Goal: Information Seeking & Learning: Learn about a topic

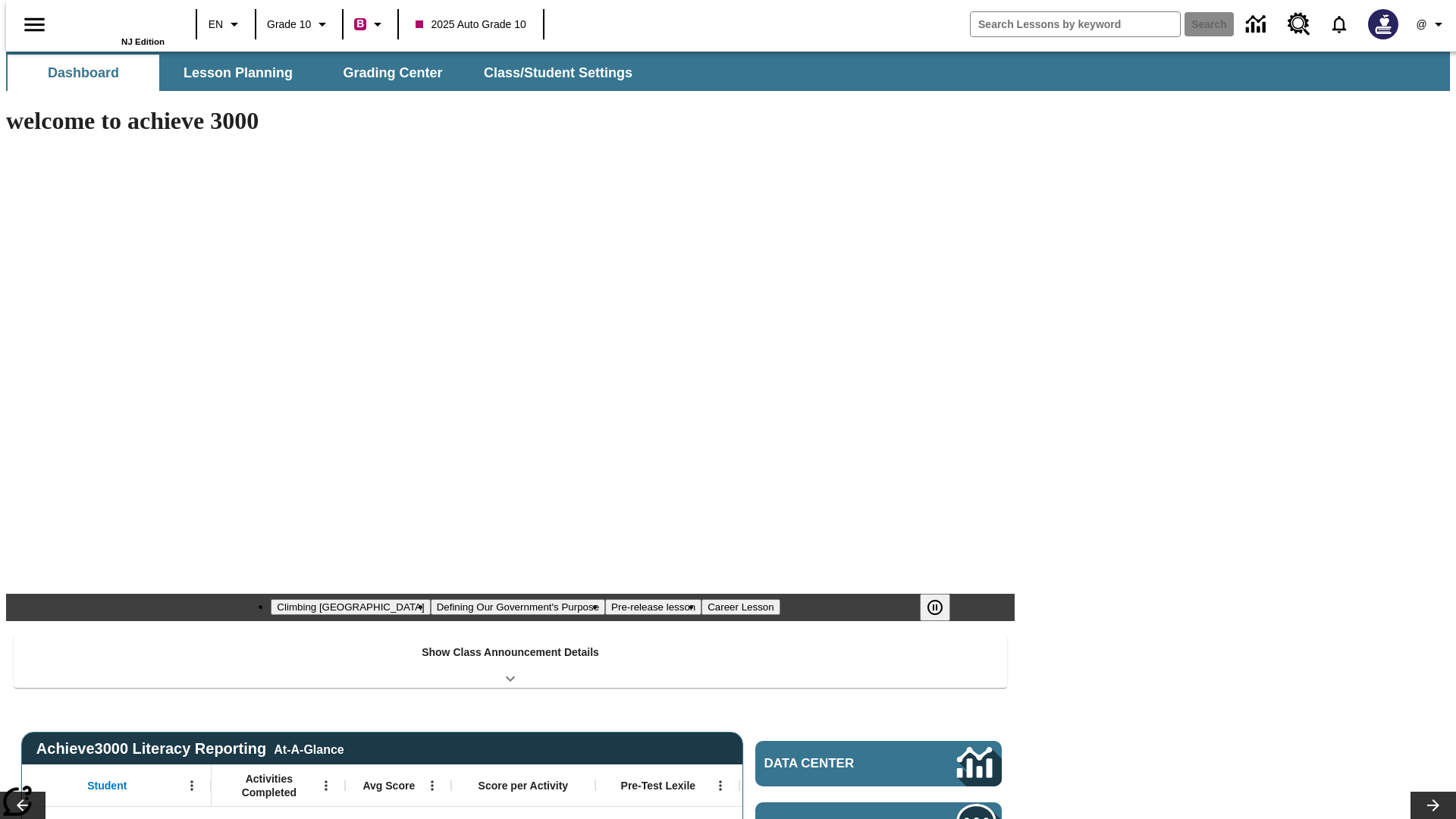
type input "-1"
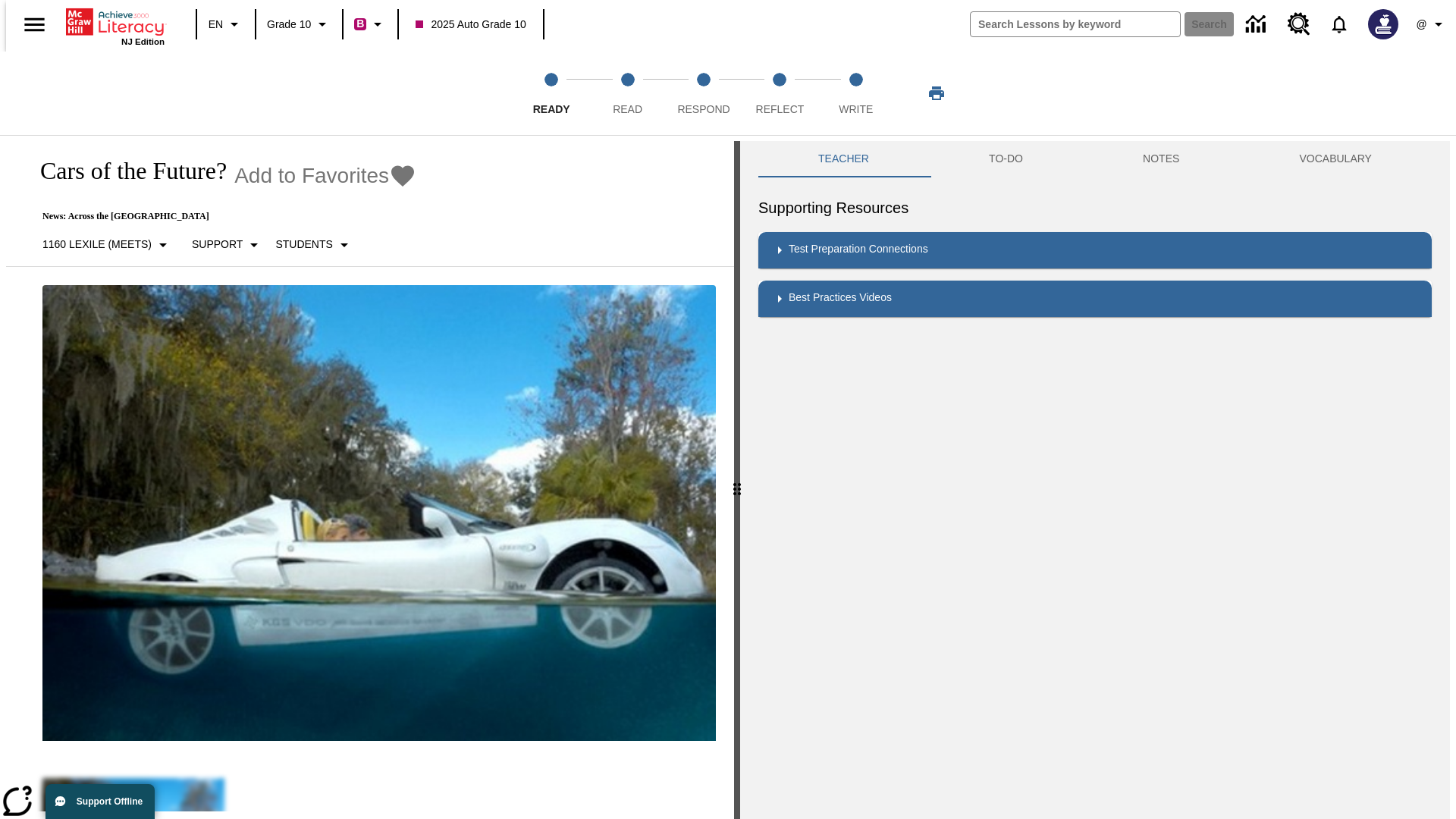
click at [1005, 159] on button "TO-DO" at bounding box center [1006, 159] width 154 height 37
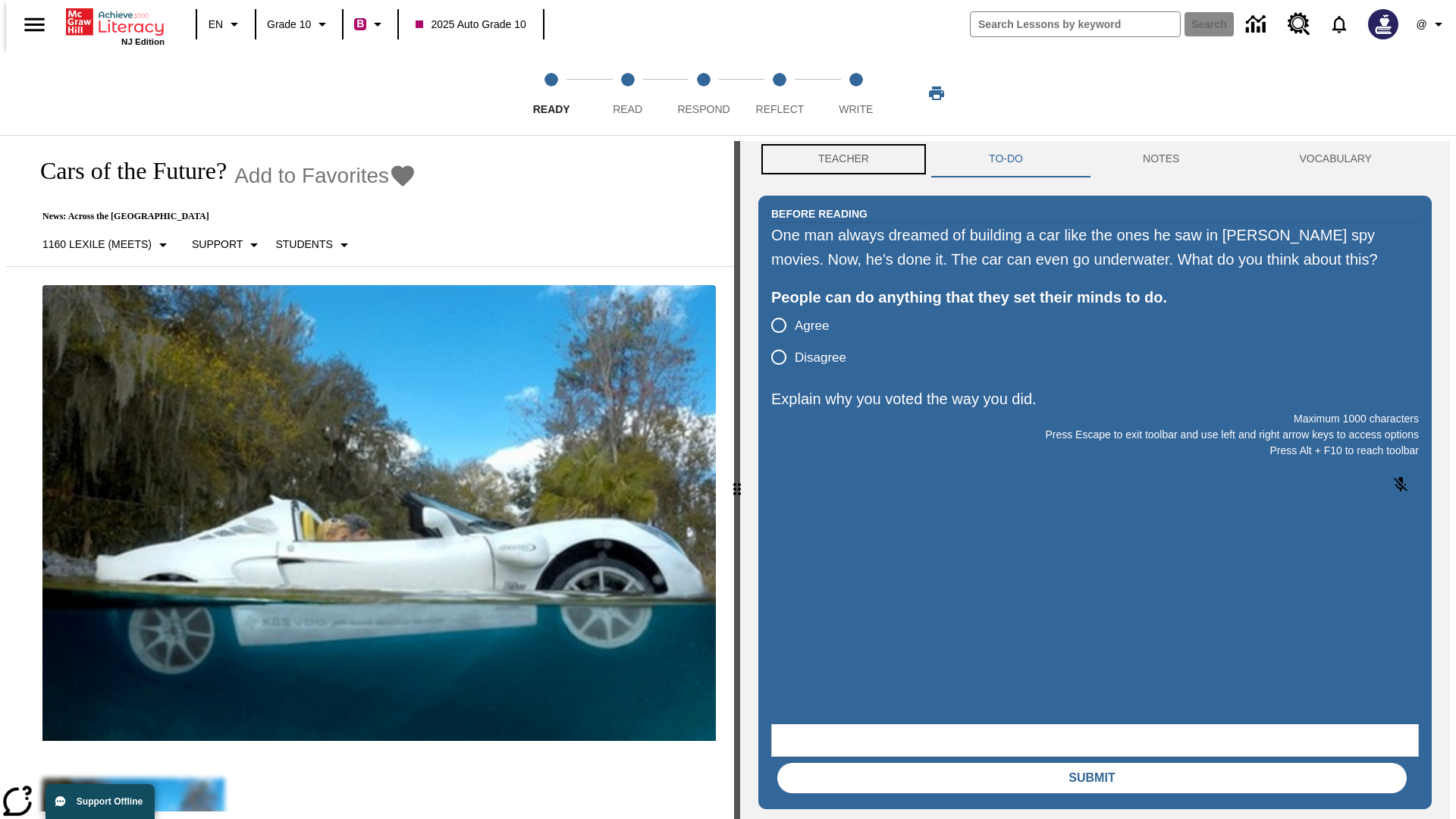
scroll to position [1, 0]
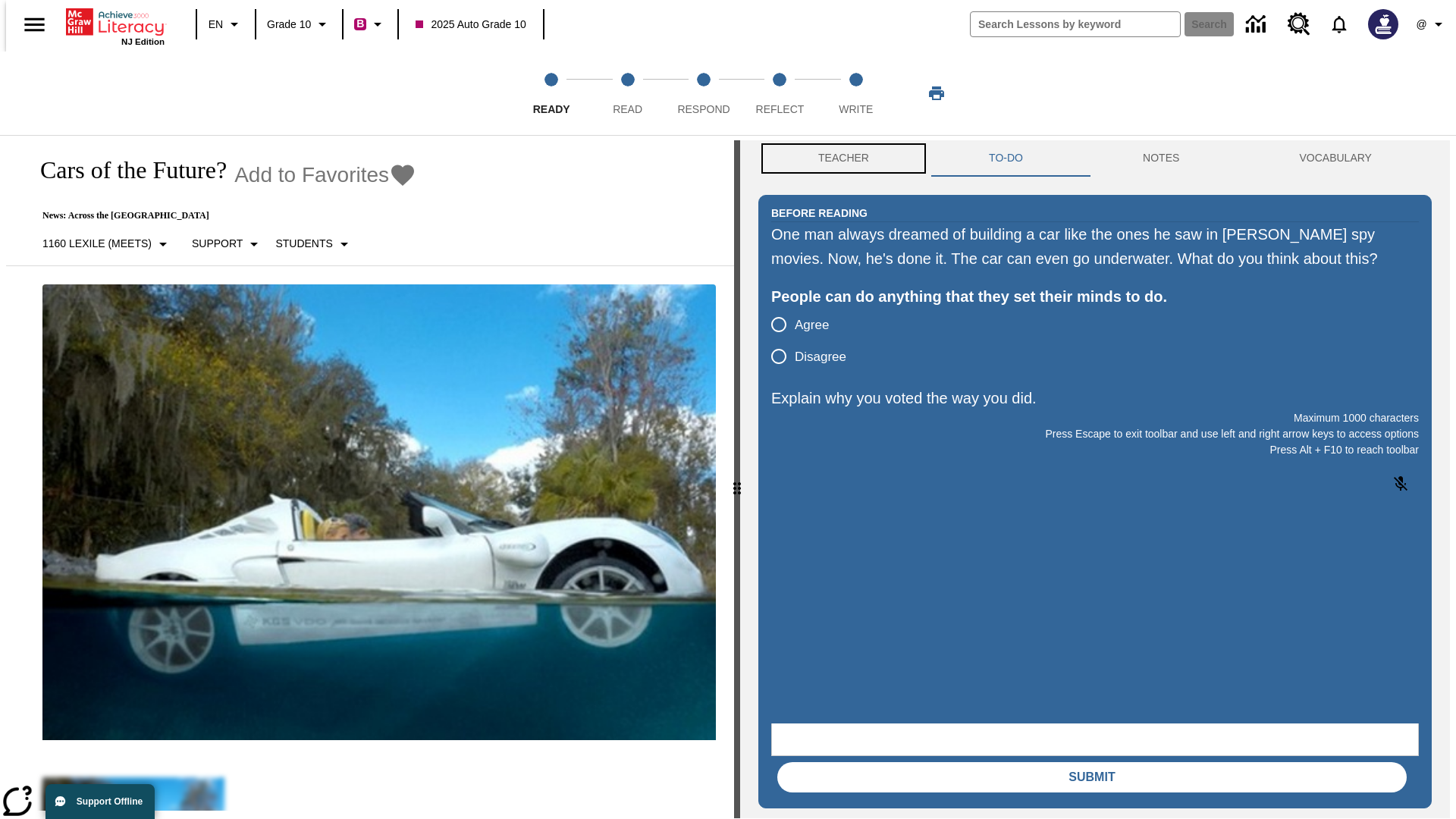
click at [839, 159] on button "Teacher" at bounding box center [844, 158] width 171 height 37
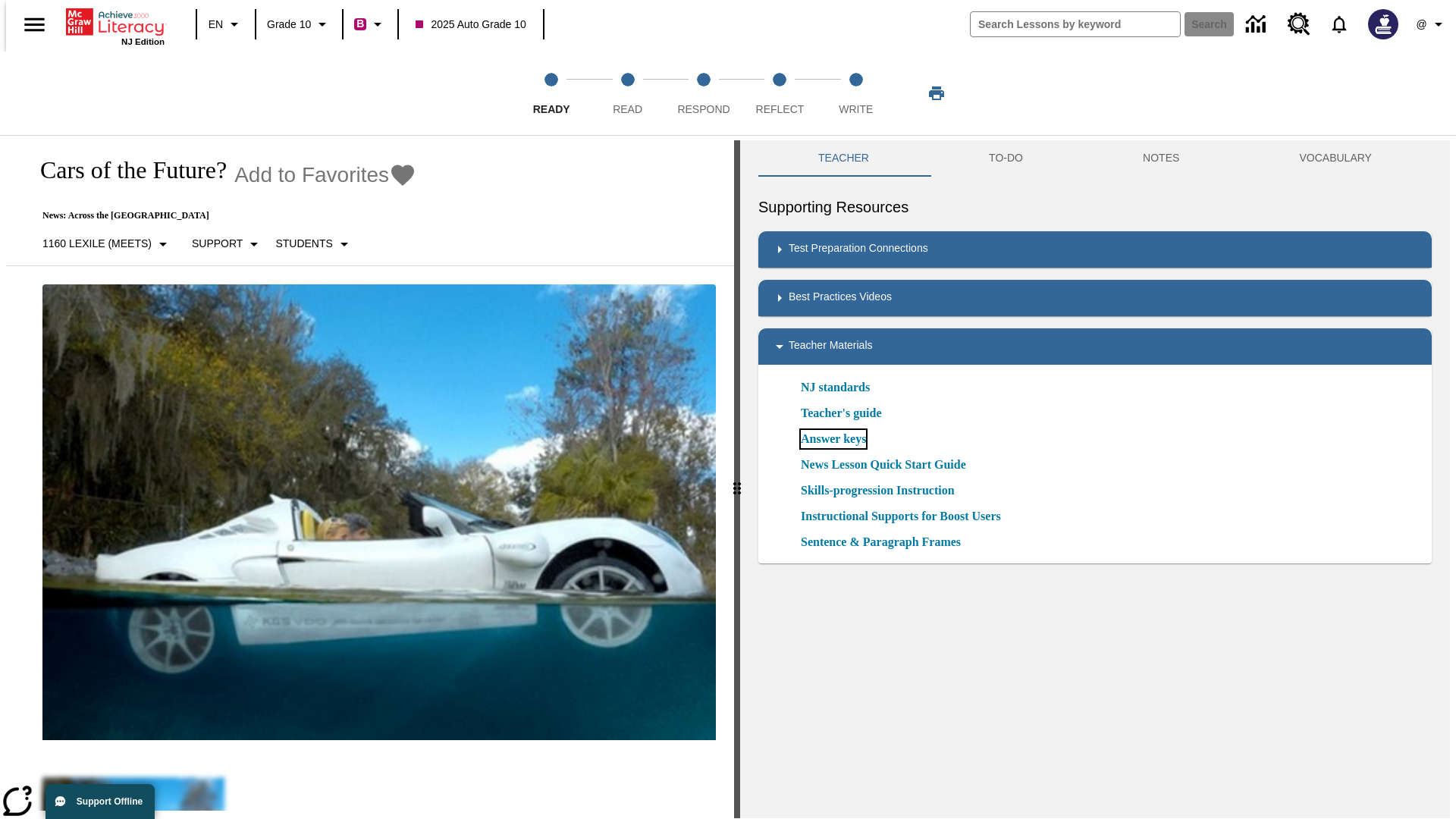
click at [833, 439] on link "Answer keys" at bounding box center [833, 438] width 65 height 18
click at [627, 93] on span "Read" at bounding box center [627, 103] width 30 height 27
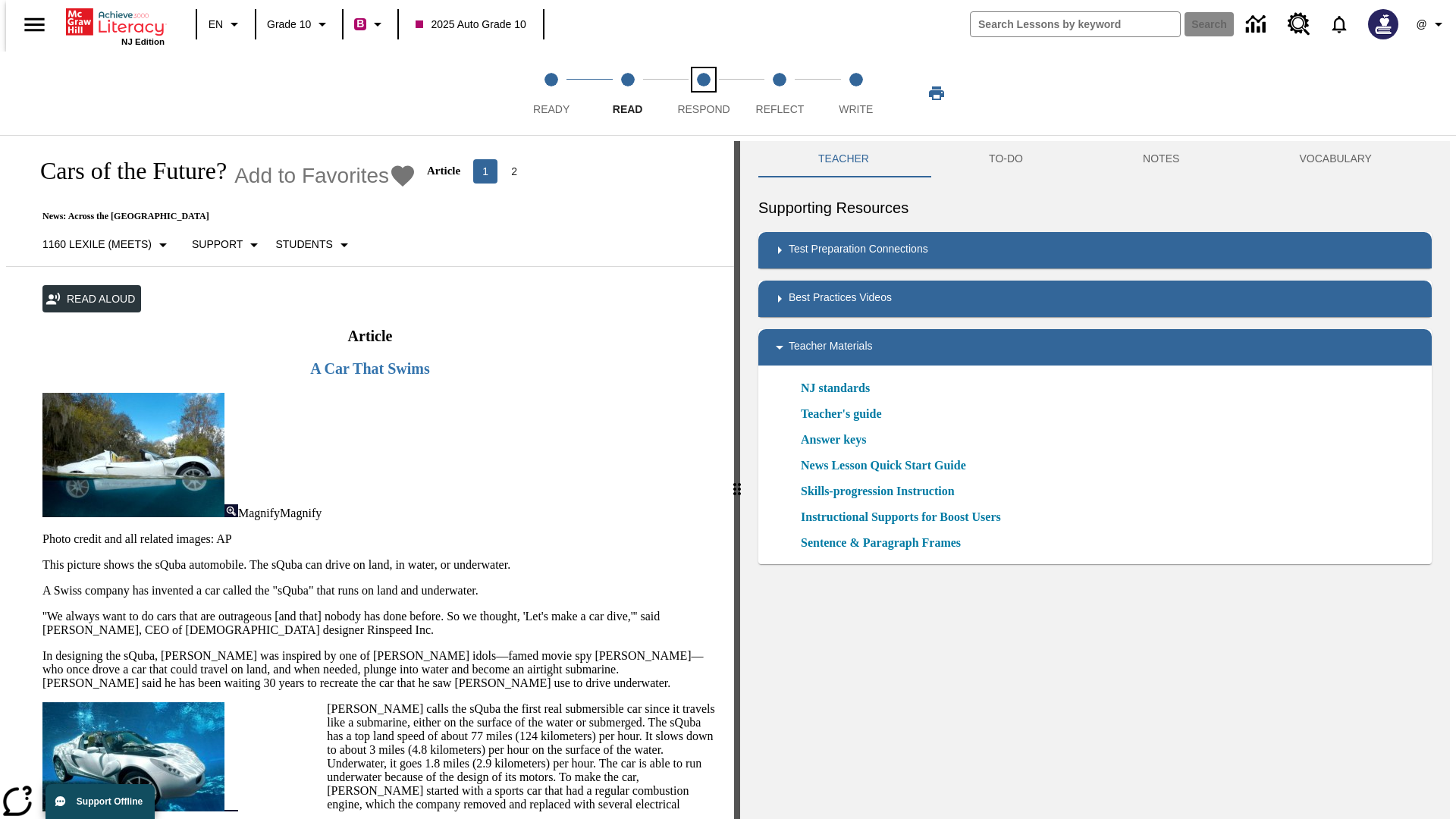
click at [703, 93] on span "Respond" at bounding box center [703, 103] width 52 height 27
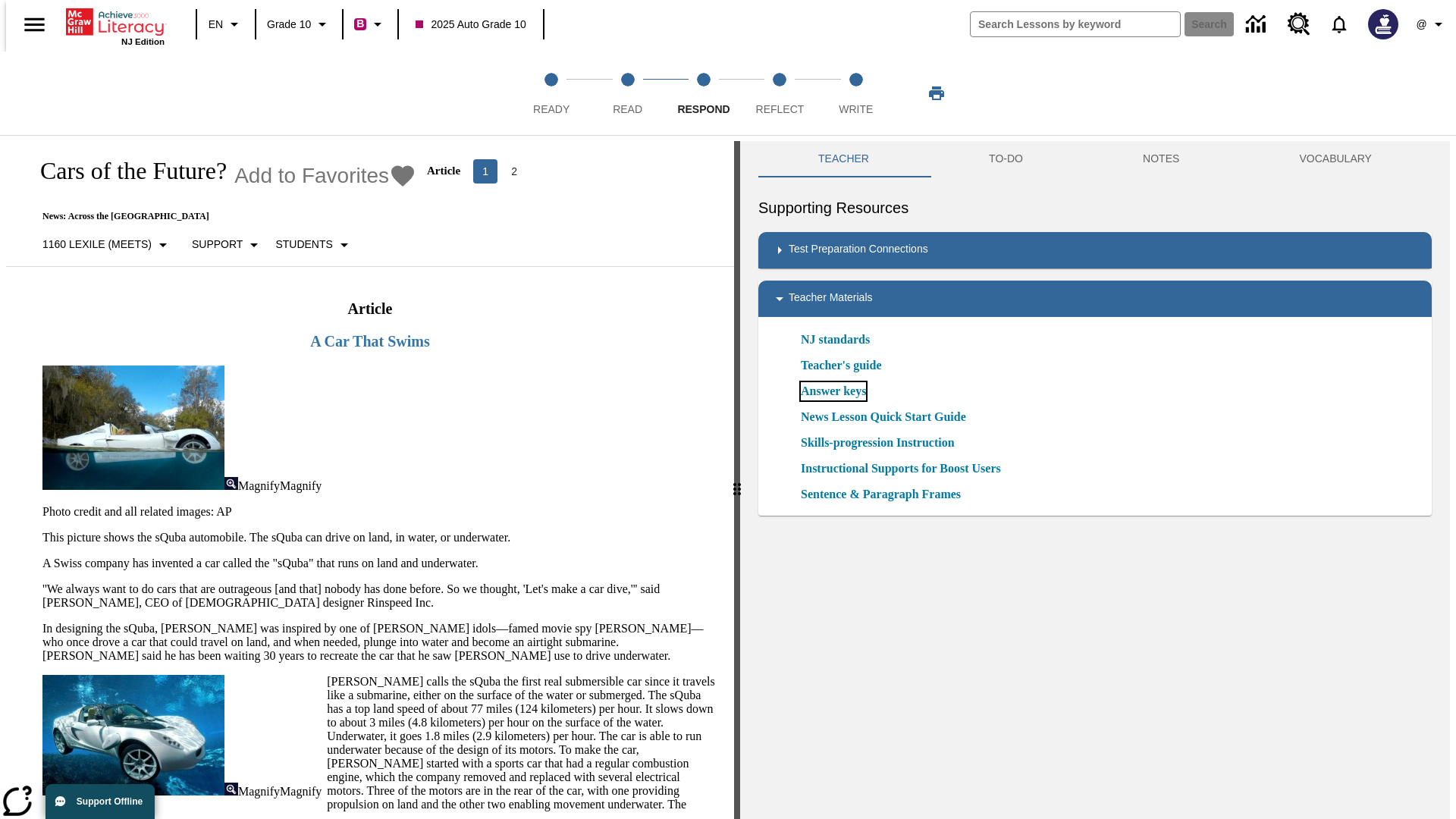
click at [833, 391] on link "Answer keys" at bounding box center [833, 391] width 65 height 18
click at [780, 93] on span "Reflect" at bounding box center [780, 103] width 49 height 27
click at [833, 391] on link "Answer keys" at bounding box center [833, 391] width 65 height 18
click at [856, 93] on span "Write" at bounding box center [856, 103] width 34 height 27
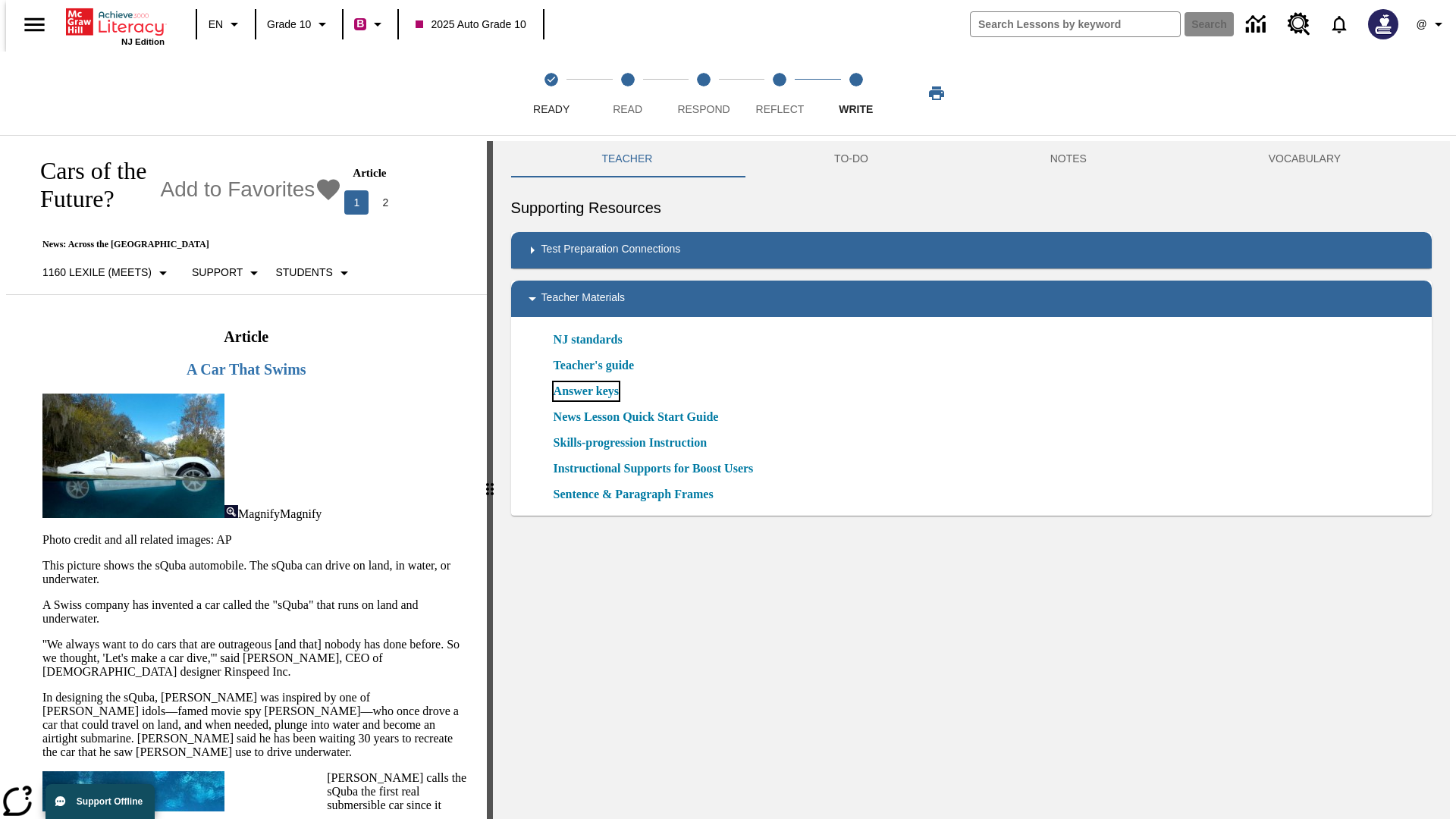
click at [585, 391] on link "Answer keys" at bounding box center [586, 391] width 65 height 18
